Goal: Transaction & Acquisition: Purchase product/service

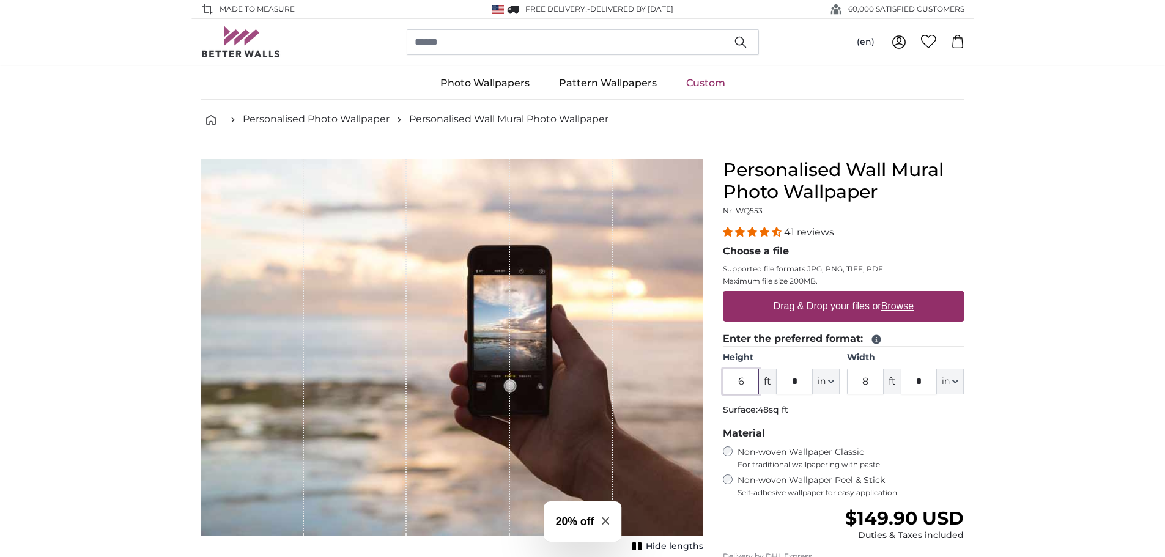
click at [747, 390] on input "6" at bounding box center [741, 382] width 37 height 26
drag, startPoint x: 747, startPoint y: 390, endPoint x: 728, endPoint y: 384, distance: 20.3
click at [728, 384] on input "6" at bounding box center [741, 382] width 37 height 26
type input "7"
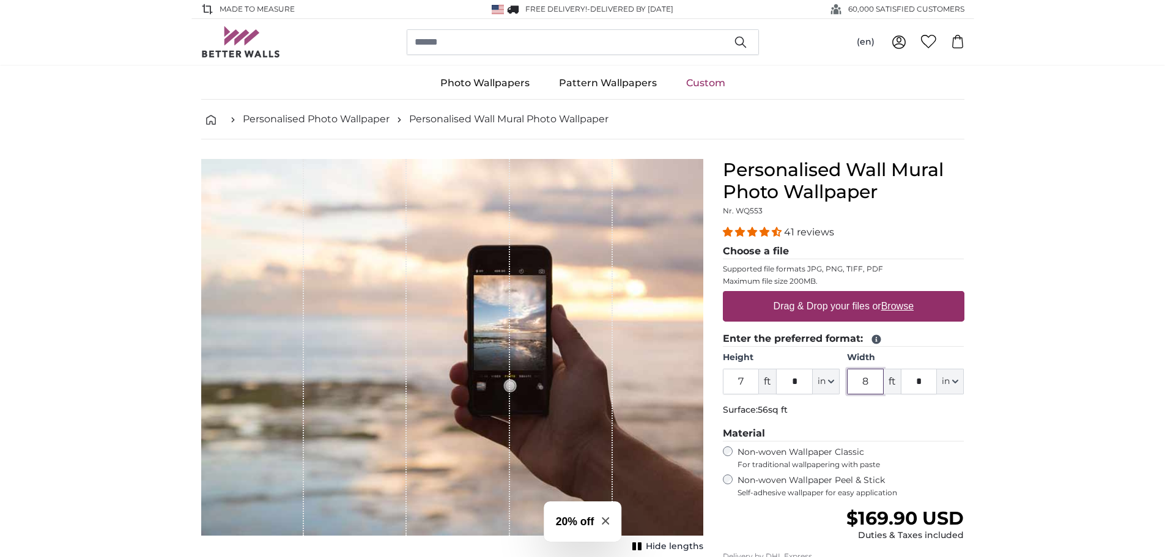
drag, startPoint x: 874, startPoint y: 378, endPoint x: 830, endPoint y: 382, distance: 44.2
click at [830, 382] on div "Height 7 ft * in Centimeter (cm) Inches (inch) Feet (ft. in.) Width 8 ft * in C…" at bounding box center [844, 373] width 242 height 43
type input "7"
click at [927, 389] on input "*" at bounding box center [919, 382] width 37 height 26
type input "*"
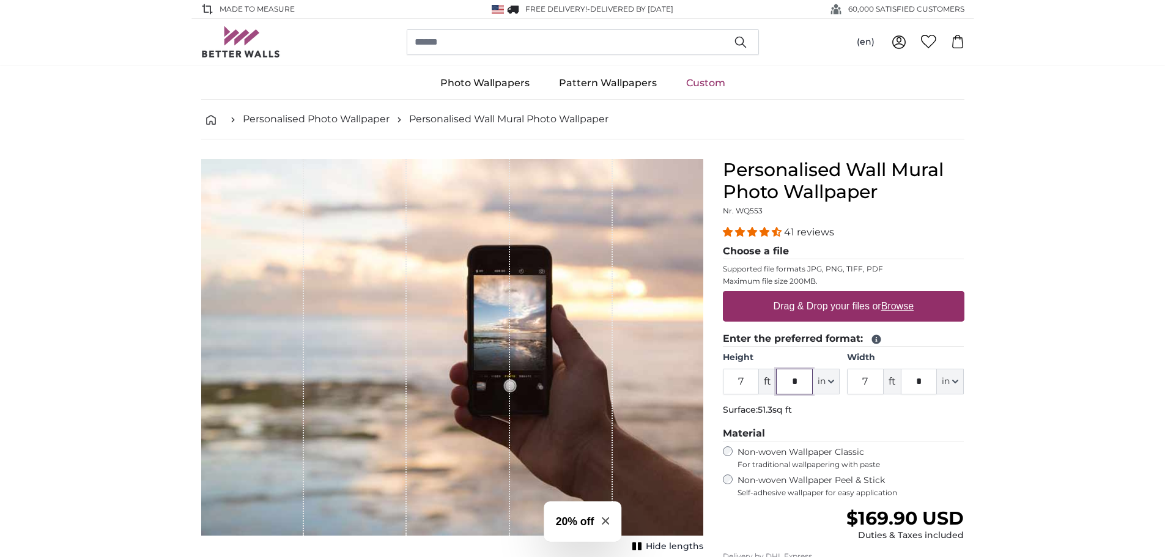
click at [799, 388] on input "*" at bounding box center [794, 382] width 37 height 26
type input "*"
click at [858, 307] on label "Drag & Drop your files or Browse" at bounding box center [843, 306] width 150 height 24
click at [858, 295] on input "Drag & Drop your files or Browse" at bounding box center [844, 293] width 242 height 4
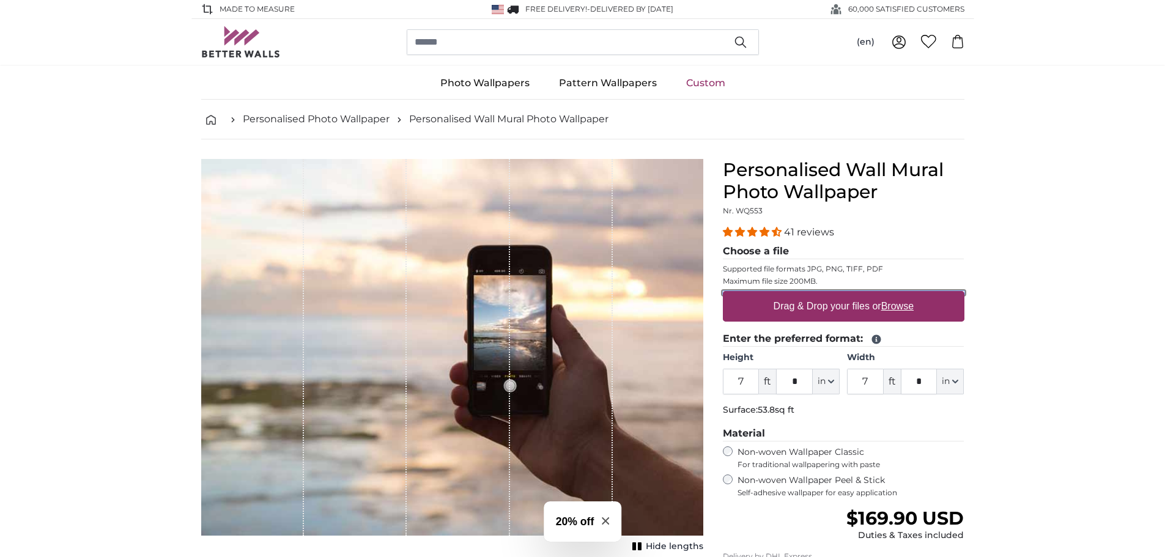
type input "**********"
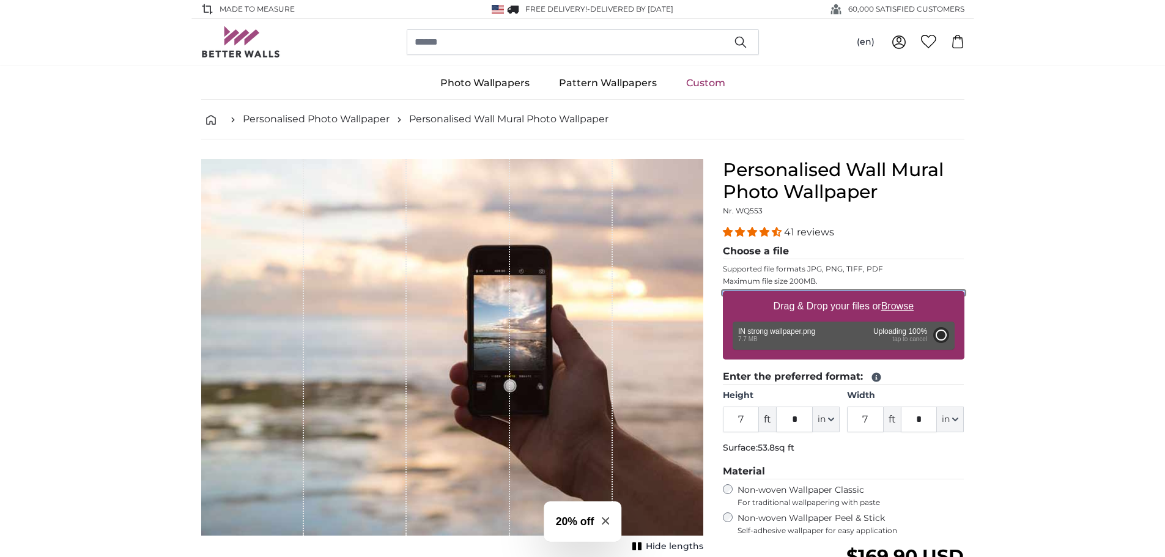
type input "6"
type input "*"
type input "6"
type input "*"
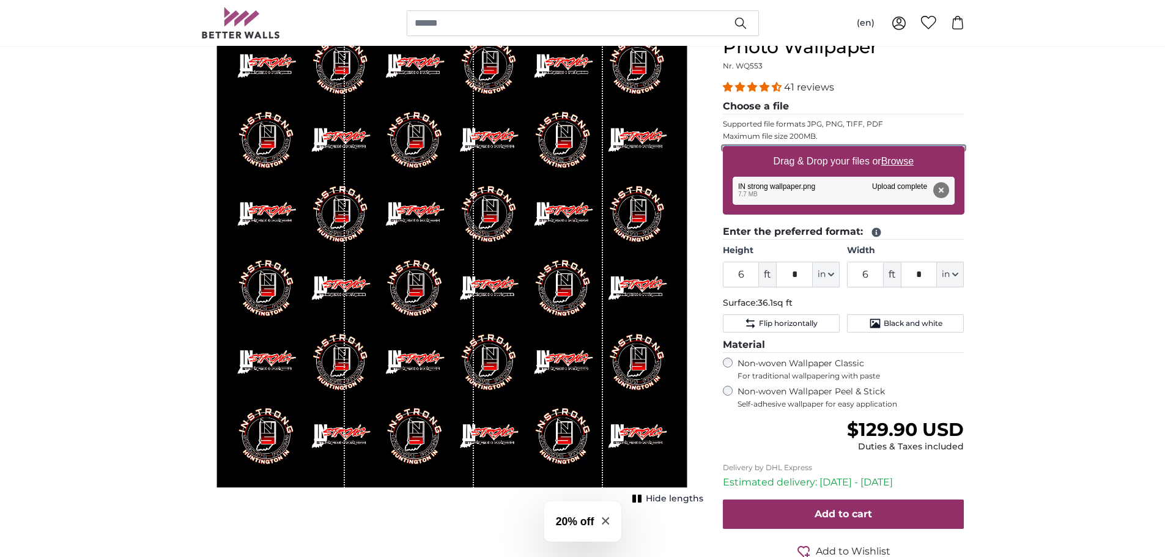
scroll to position [117, 0]
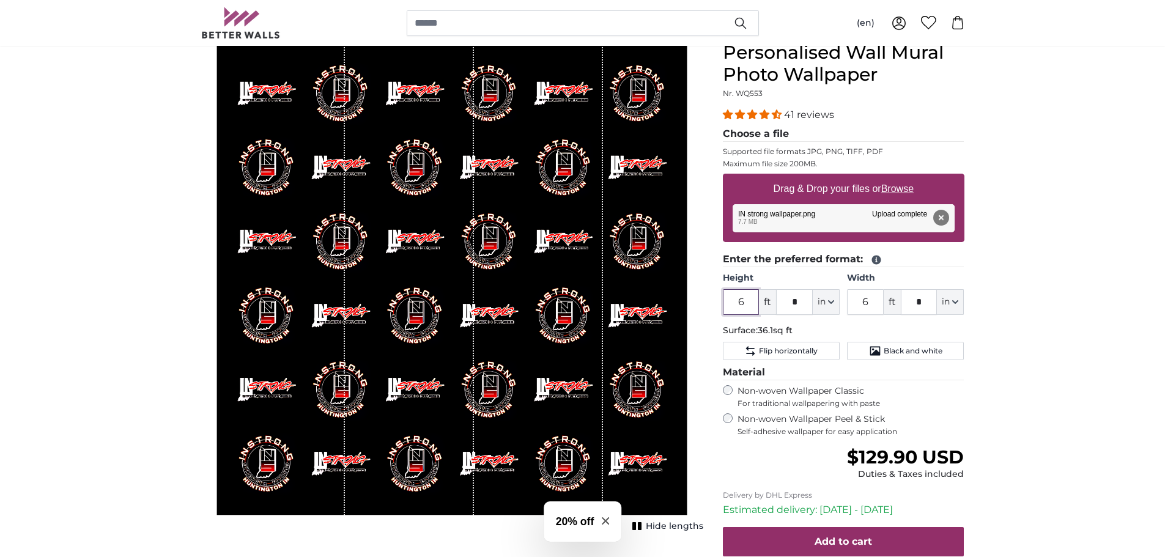
click at [746, 305] on input "6" at bounding box center [741, 302] width 37 height 26
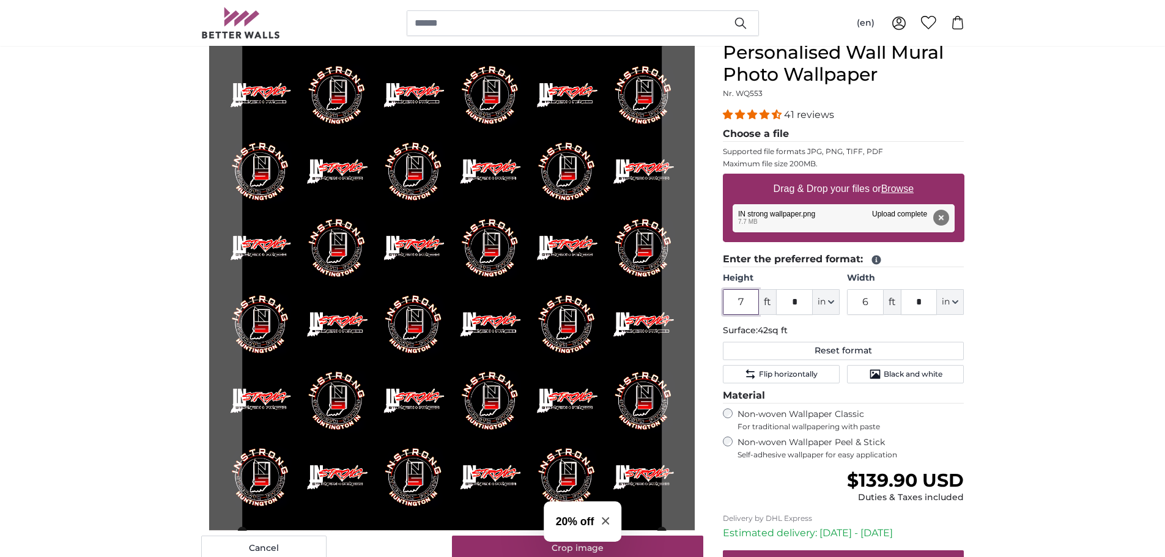
type input "7"
drag, startPoint x: 871, startPoint y: 302, endPoint x: 829, endPoint y: 304, distance: 41.7
click at [829, 304] on div "Height 7 ft * in Centimeter (cm) Inches (inch) Feet (ft. in.) Width 6 ft * in C…" at bounding box center [844, 293] width 242 height 43
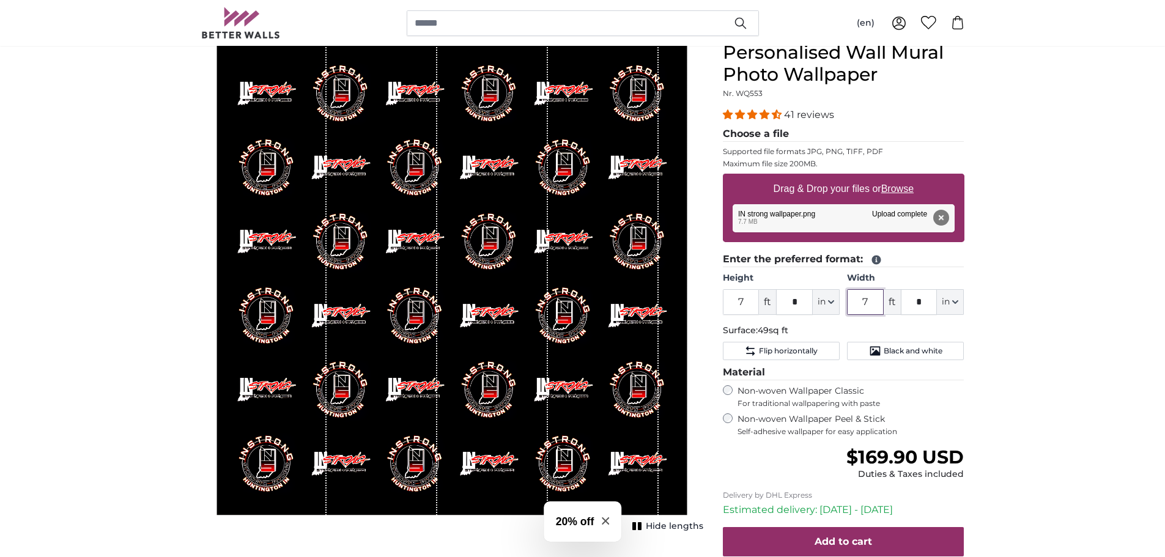
type input "7"
drag, startPoint x: 745, startPoint y: 306, endPoint x: 708, endPoint y: 315, distance: 38.3
click at [708, 315] on product-detail "Cancel Crop image Hide lengths Personalised Wall Mural Photo Wallpaper Nr. WQ55…" at bounding box center [582, 334] width 783 height 624
type input "8"
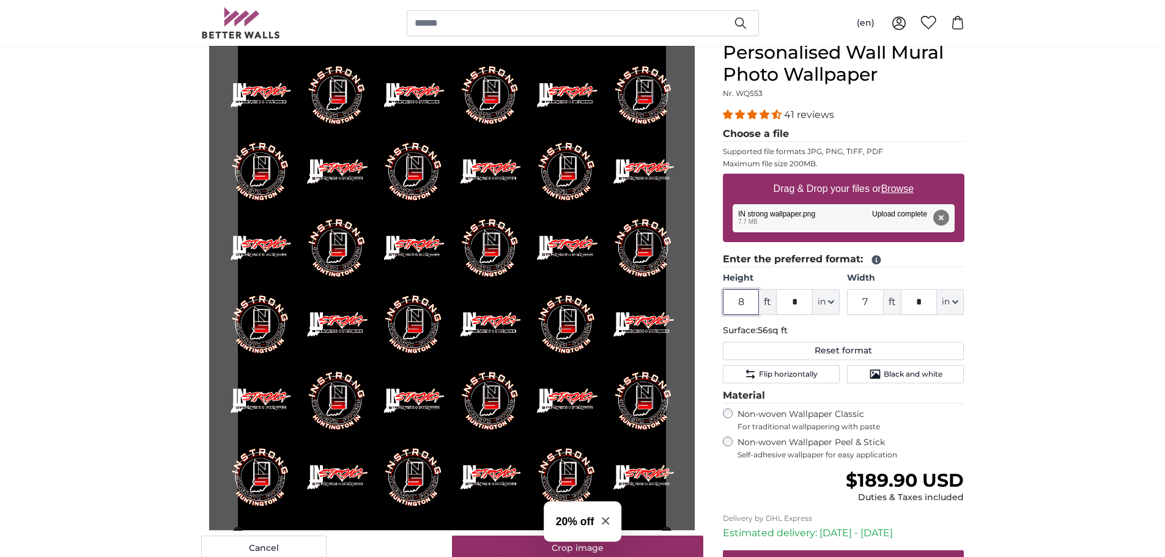
type input "8"
drag, startPoint x: 872, startPoint y: 302, endPoint x: 798, endPoint y: 307, distance: 74.2
click at [798, 307] on div "Height 8 ft * in Centimeter (cm) Inches (inch) Feet (ft. in.) Width 7 ft * in C…" at bounding box center [844, 293] width 242 height 43
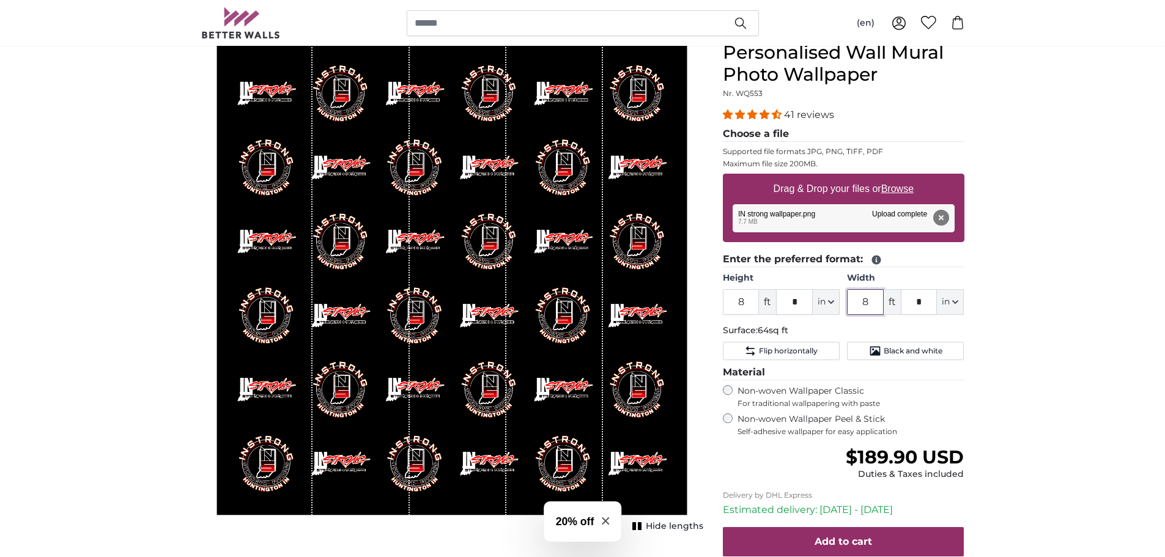
type input "8"
drag, startPoint x: 748, startPoint y: 302, endPoint x: 716, endPoint y: 302, distance: 32.4
click at [716, 302] on div "Personalised Wall Mural Photo Wallpaper Nr. WQ553 41 reviews Choose a file Supp…" at bounding box center [843, 344] width 261 height 605
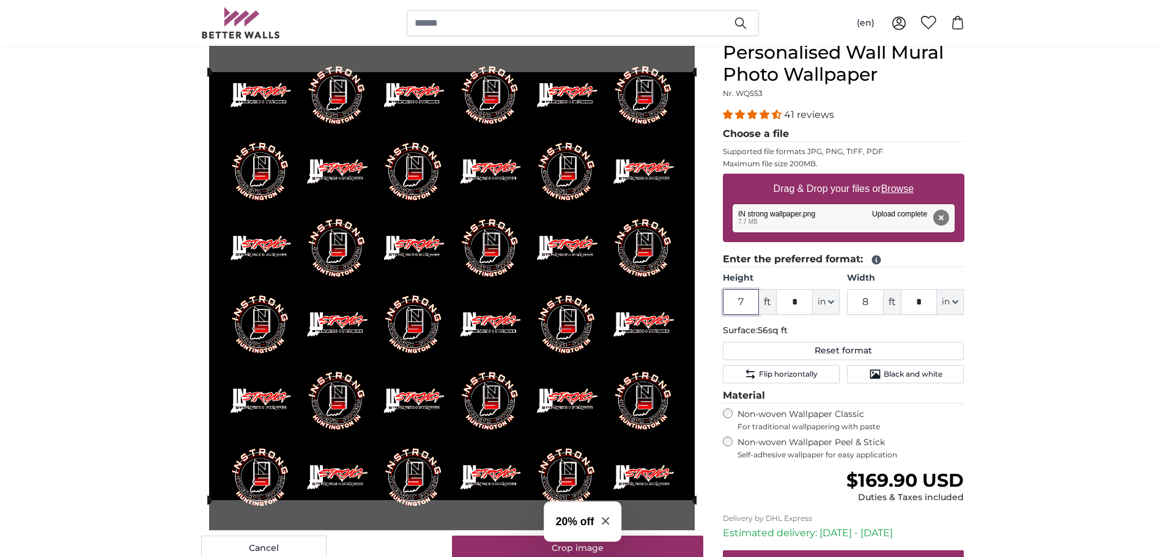
type input "7"
drag, startPoint x: 801, startPoint y: 298, endPoint x: 773, endPoint y: 297, distance: 28.2
click at [773, 297] on div "7 ft * in Centimeter (cm) Inches (inch) Feet (ft. in.)" at bounding box center [781, 302] width 117 height 26
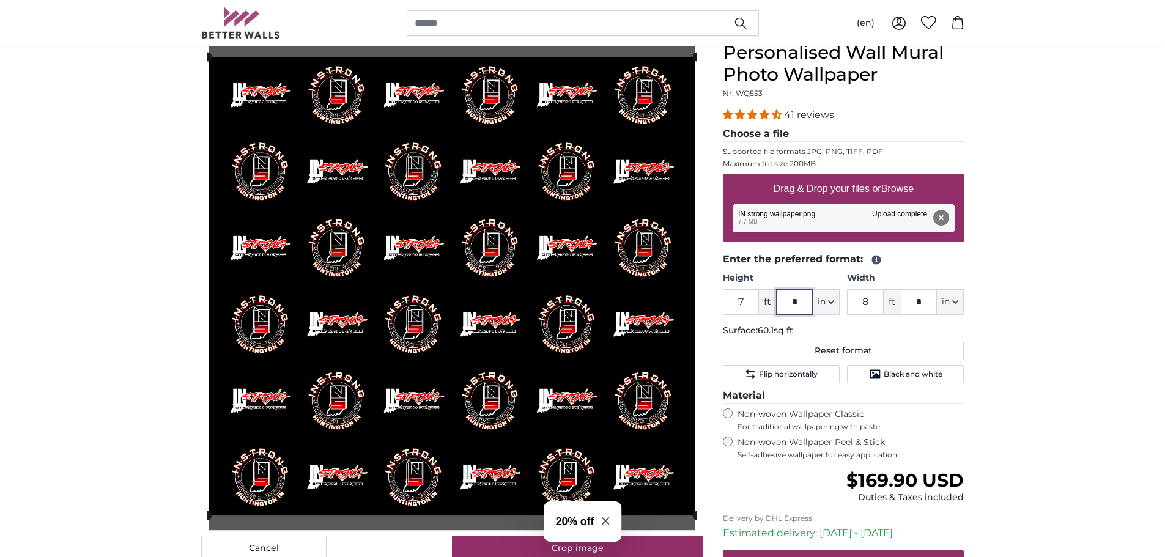
type input "*"
drag, startPoint x: 873, startPoint y: 304, endPoint x: 829, endPoint y: 305, distance: 43.4
click at [829, 305] on div "Height 7 ft * in Centimeter (cm) Inches (inch) Feet (ft. in.) Width 8 ft * in C…" at bounding box center [844, 293] width 242 height 43
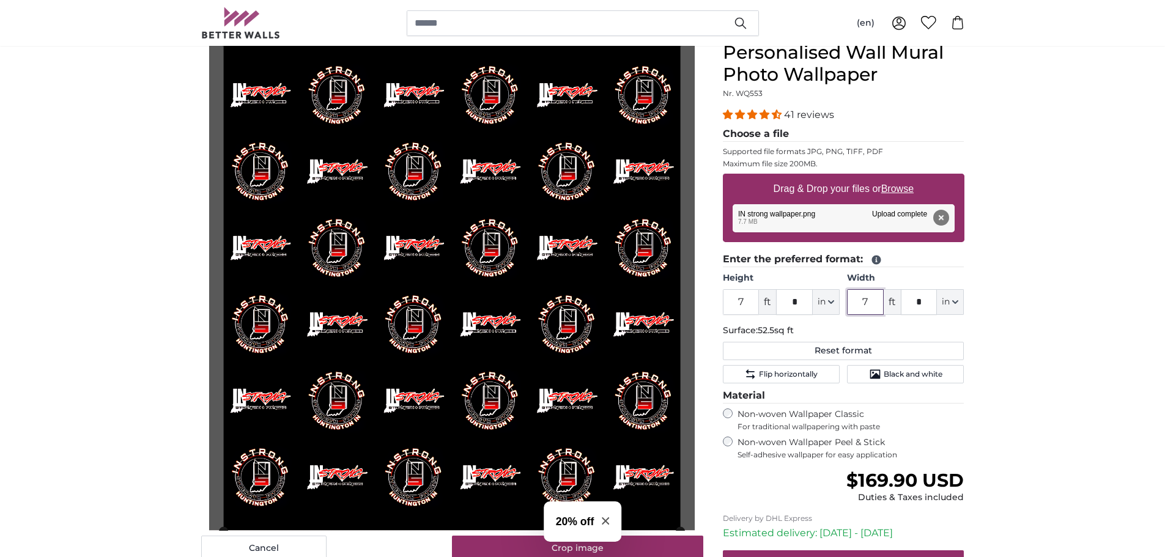
type input "7"
drag, startPoint x: 924, startPoint y: 302, endPoint x: 893, endPoint y: 300, distance: 30.6
click at [893, 300] on div "7 ft * in Centimeter (cm) Inches (inch) Feet (ft. in.)" at bounding box center [905, 302] width 117 height 26
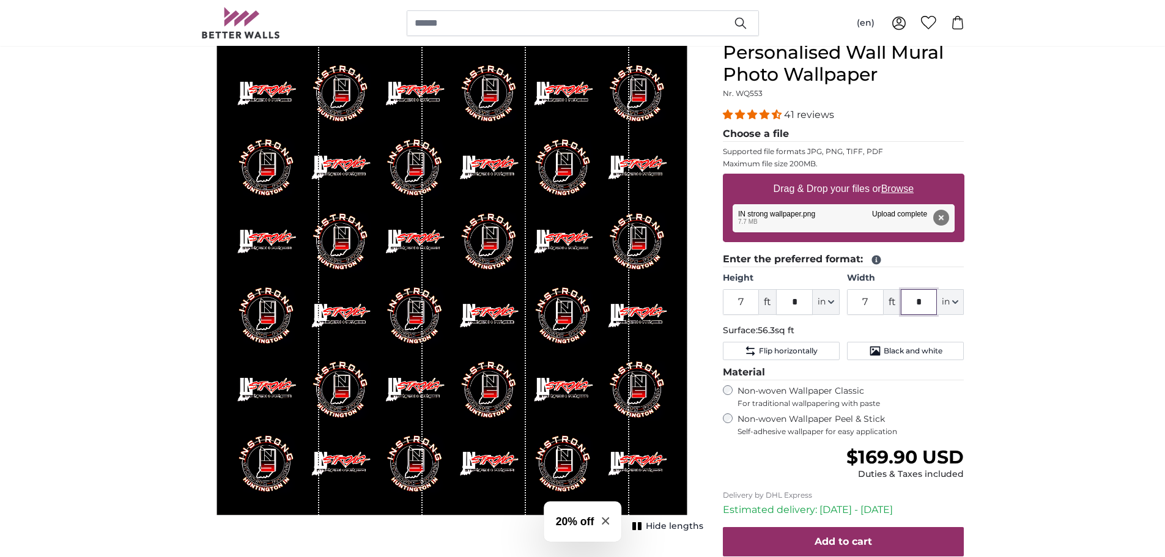
type input "*"
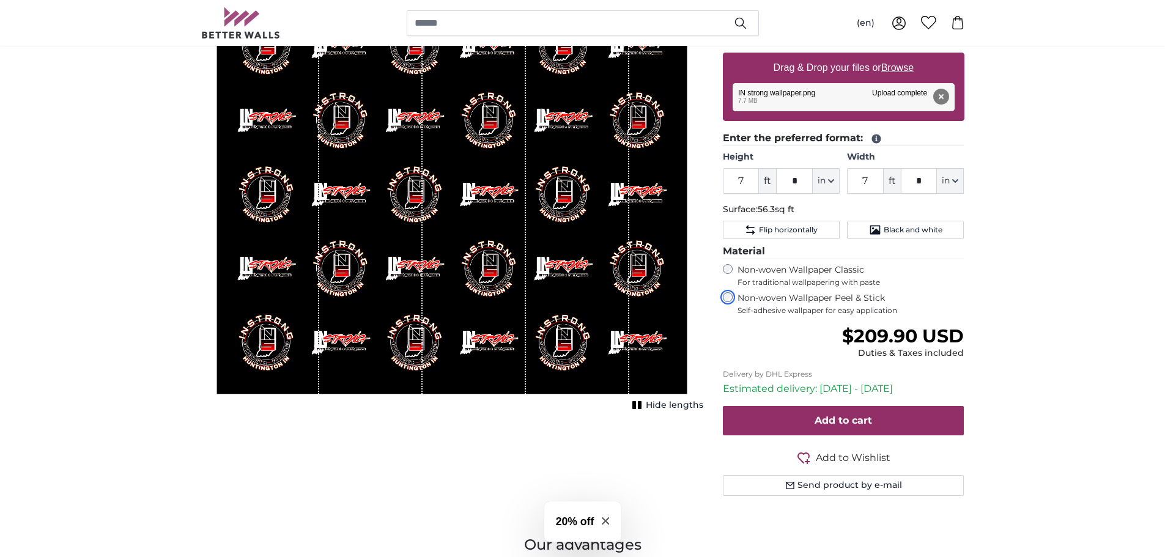
scroll to position [313, 0]
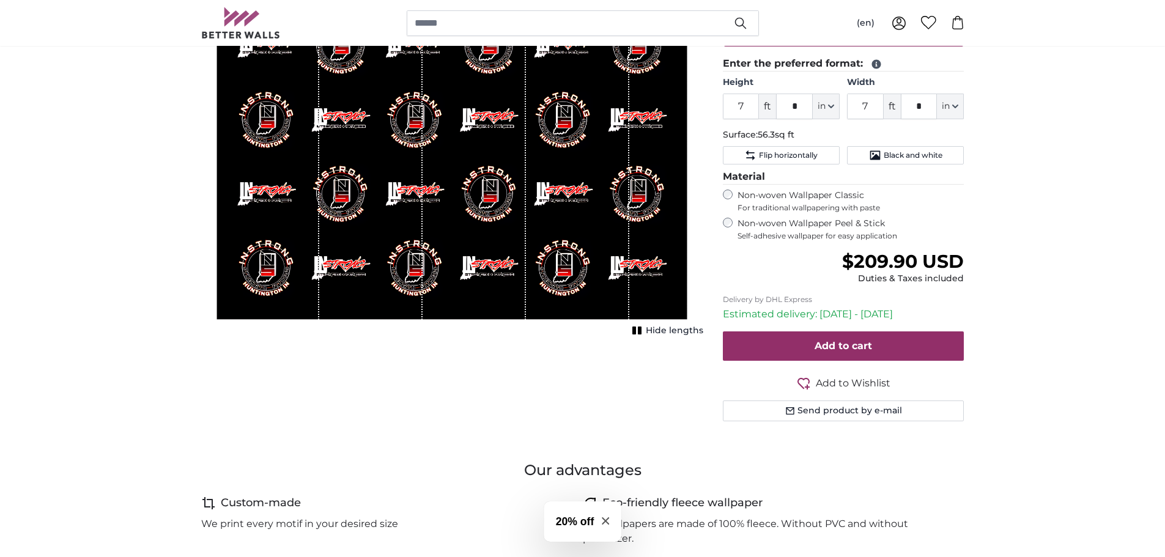
click at [636, 331] on rect "1 of 1" at bounding box center [634, 331] width 4 height 8
click at [636, 331] on rect "1 of 1" at bounding box center [636, 331] width 4 height 8
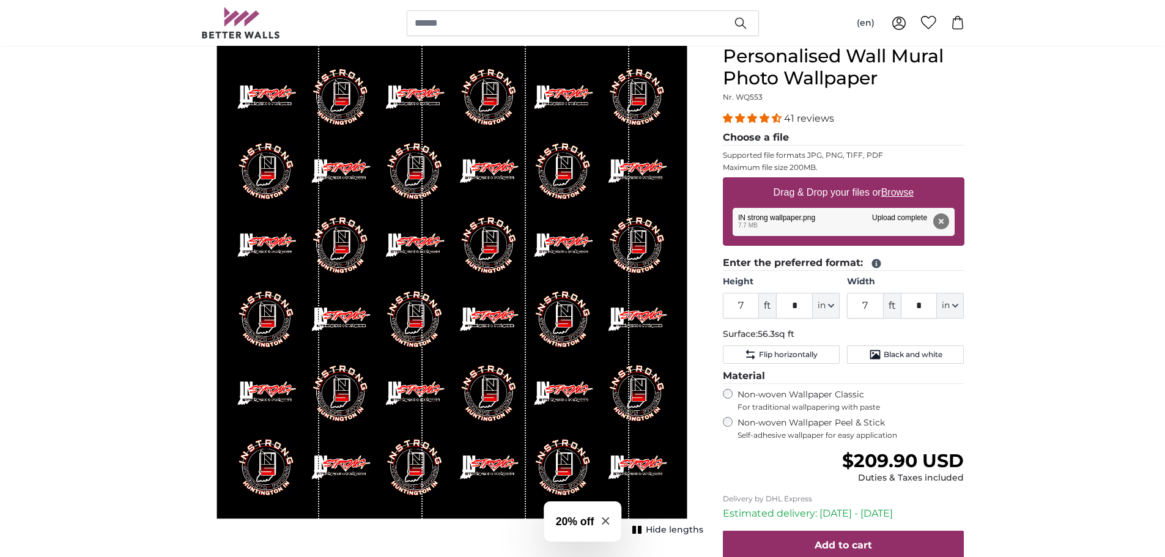
scroll to position [94, 0]
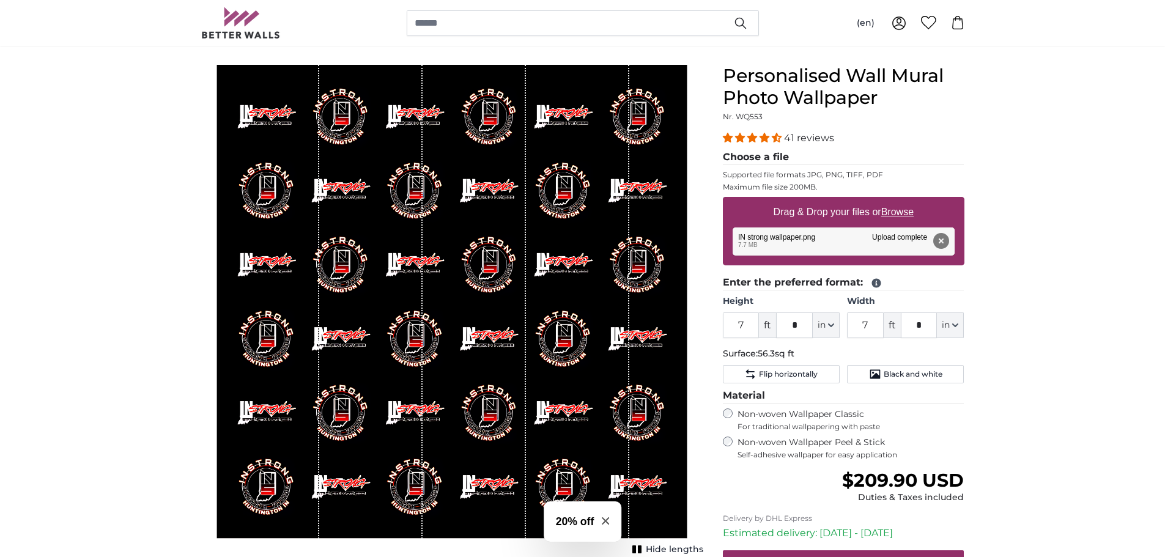
click at [574, 523] on h3 "20% off" at bounding box center [575, 522] width 39 height 16
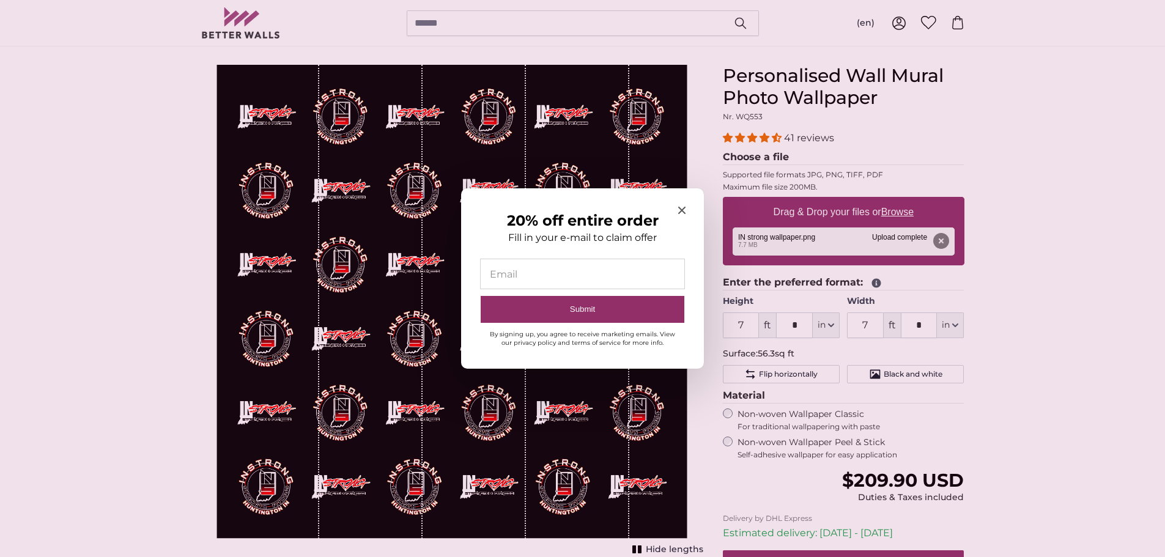
click at [569, 269] on input "20% off entire order" at bounding box center [583, 273] width 204 height 29
click at [569, 277] on input "20% off entire order" at bounding box center [583, 273] width 204 height 29
type input "**********"
click at [579, 305] on button "Submit" at bounding box center [583, 310] width 204 height 28
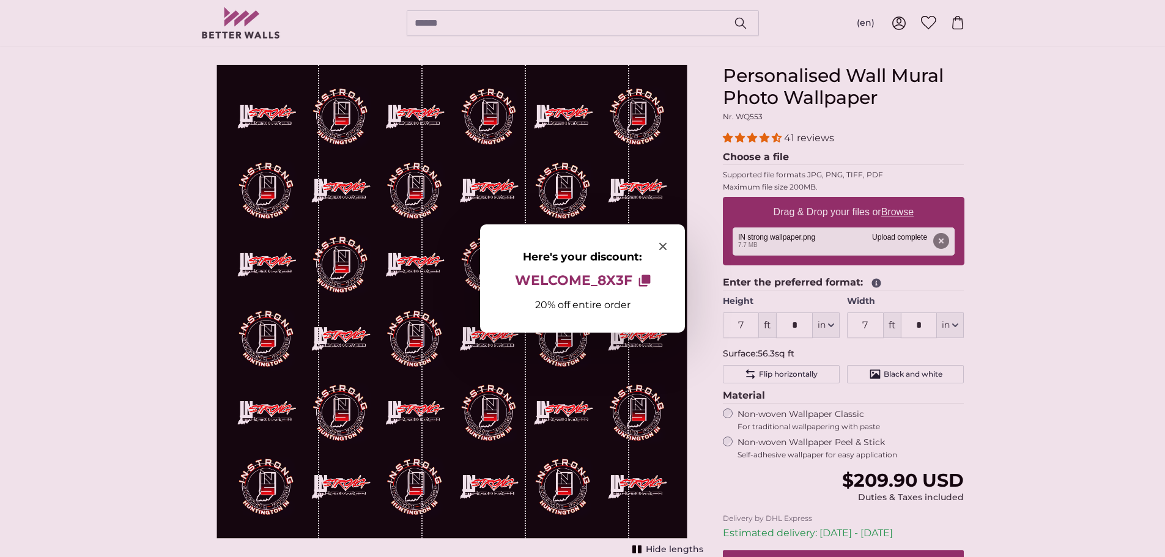
click at [644, 281] on icon "Here's your discount:" at bounding box center [646, 279] width 9 height 9
click at [660, 243] on icon "Close modal" at bounding box center [662, 246] width 7 height 7
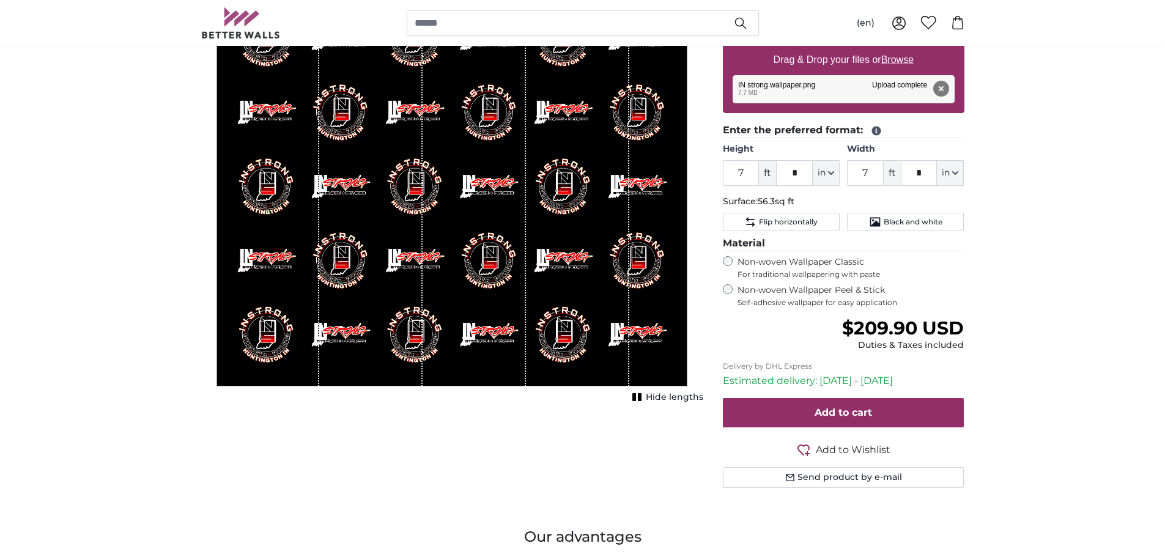
scroll to position [262, 0]
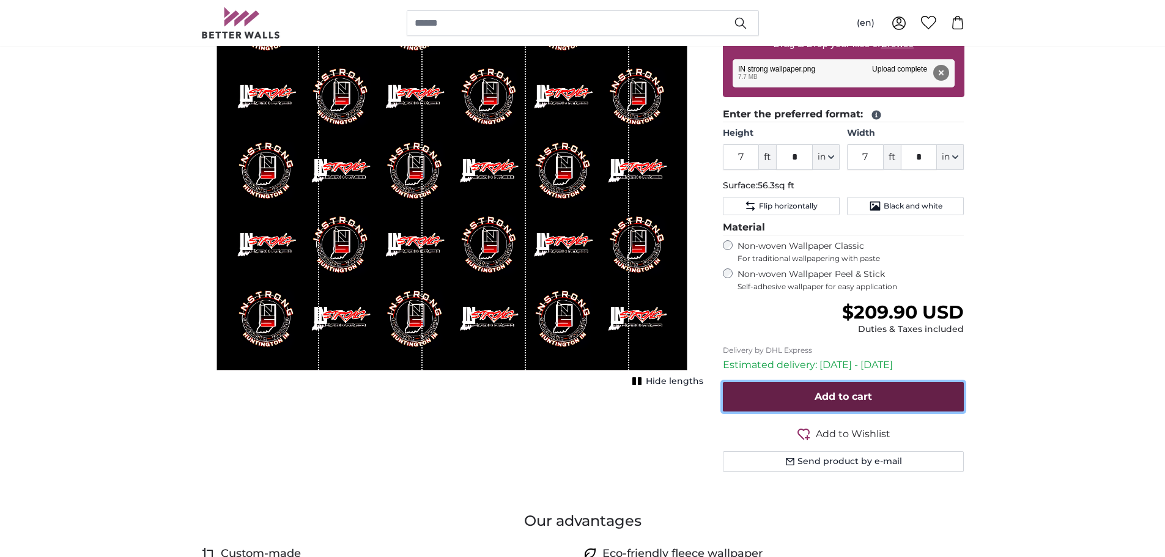
click at [857, 395] on span "Add to cart" at bounding box center [843, 397] width 57 height 12
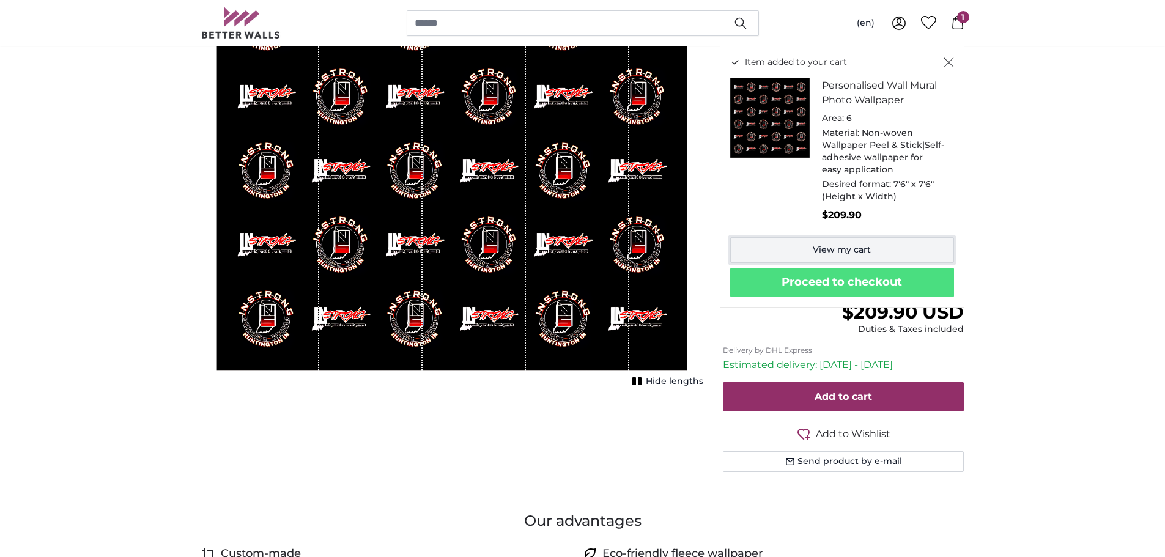
click at [847, 248] on link "View my cart" at bounding box center [842, 250] width 224 height 26
